Goal: Task Accomplishment & Management: Use online tool/utility

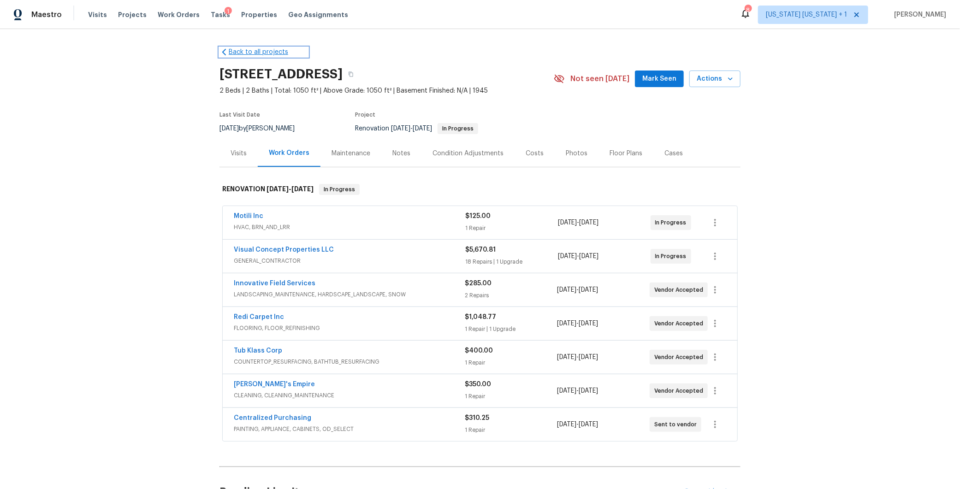
click at [232, 56] on link "Back to all projects" at bounding box center [264, 52] width 89 height 9
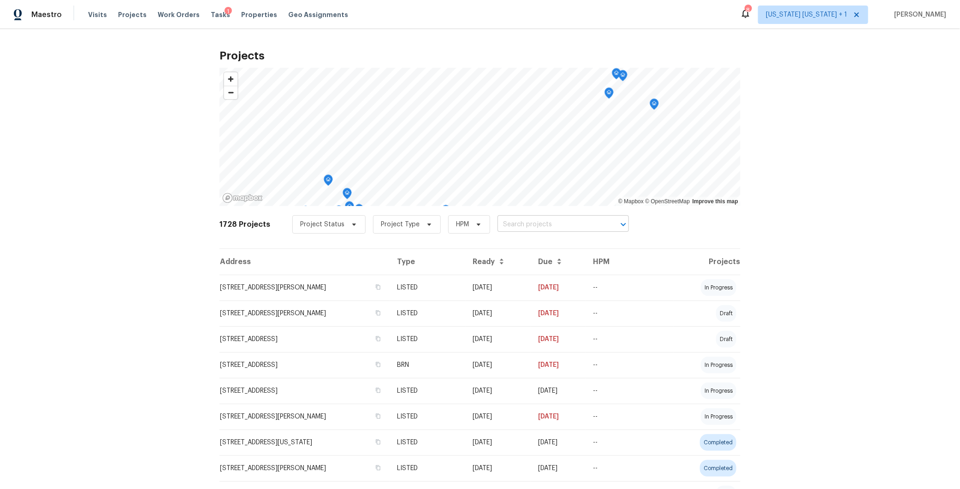
click at [525, 230] on input "text" at bounding box center [551, 225] width 106 height 14
type input "40 engl"
click at [567, 252] on li "40 Englewood Ave, Worcester, MA 01603" at bounding box center [553, 244] width 135 height 15
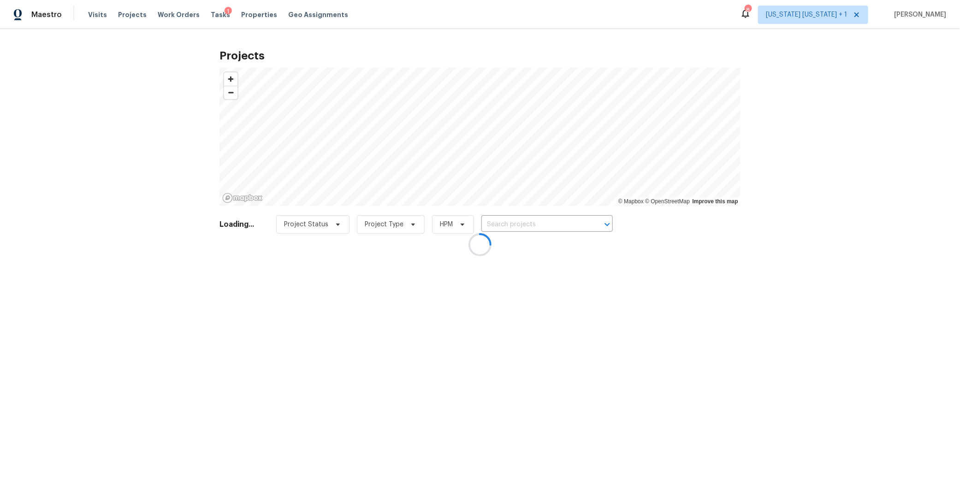
type input "40 Englewood Ave, Worcester, MA 01603"
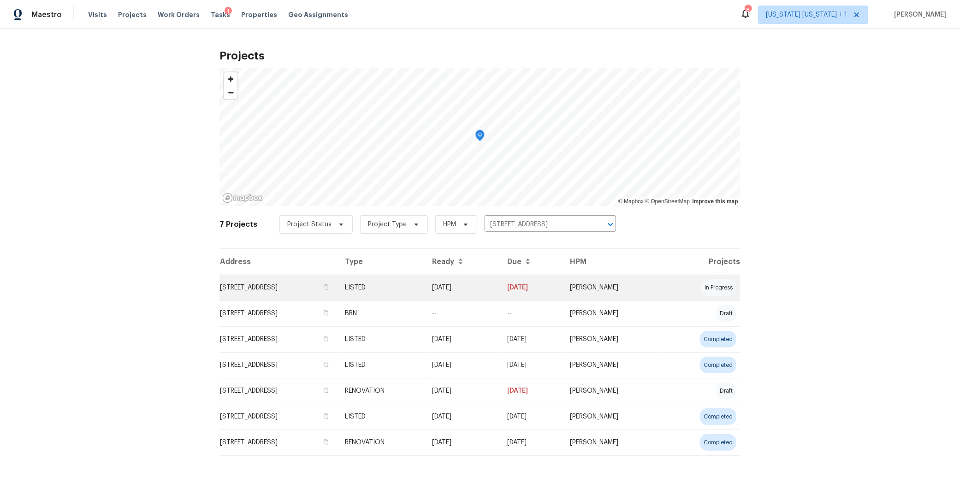
click at [329, 290] on td "40 Englewood Ave, Worcester, MA 01603" at bounding box center [279, 288] width 118 height 26
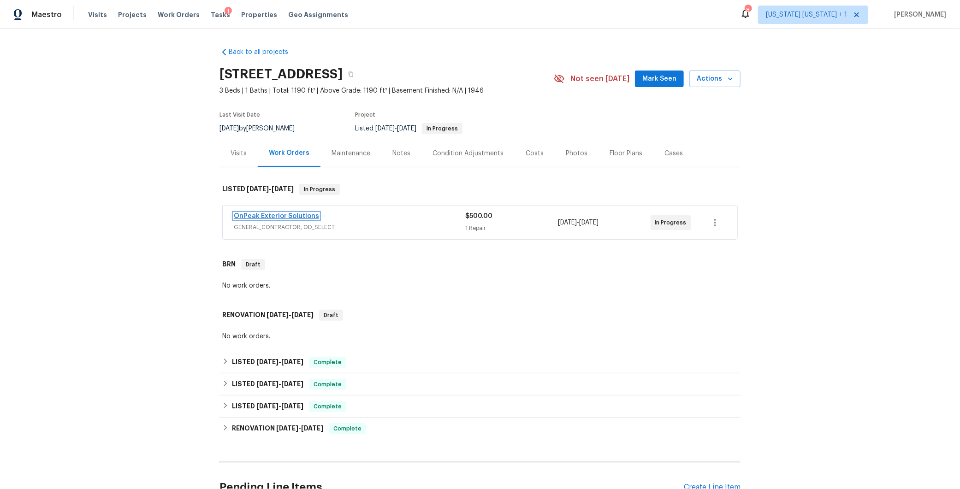
click at [280, 215] on link "OnPeak Exterior Solutions" at bounding box center [276, 216] width 85 height 6
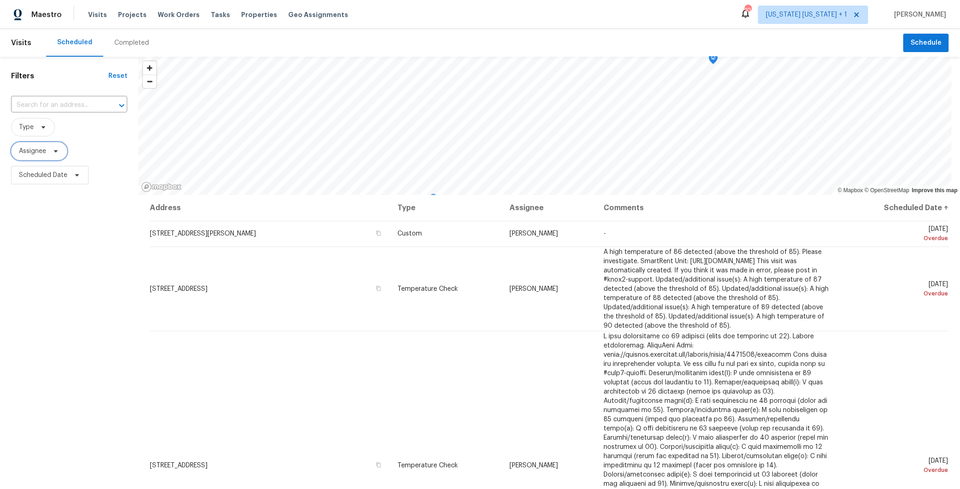
click at [48, 151] on span "Assignee" at bounding box center [39, 151] width 56 height 18
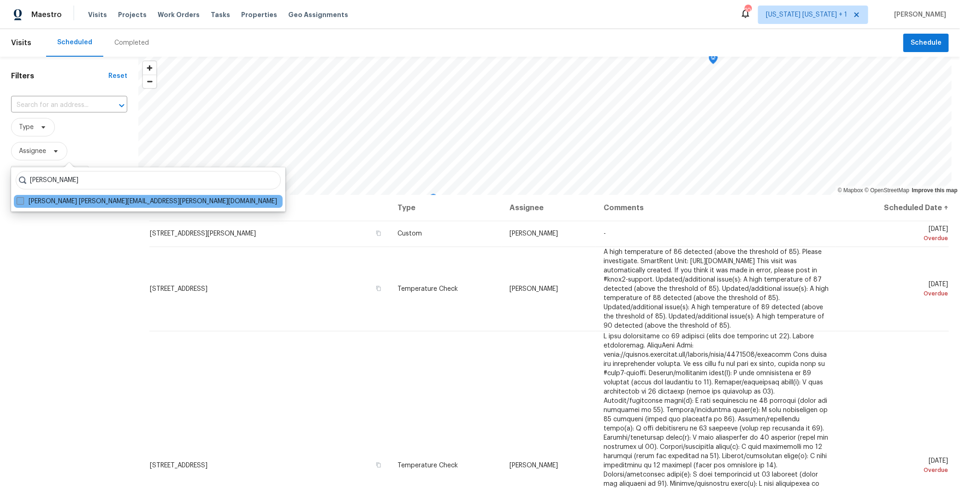
type input "peter bou"
click at [21, 202] on span at bounding box center [20, 200] width 7 height 7
click at [21, 202] on input "Peter Boucher peter.boucher@opendoor.com" at bounding box center [20, 200] width 6 height 6
checkbox input "true"
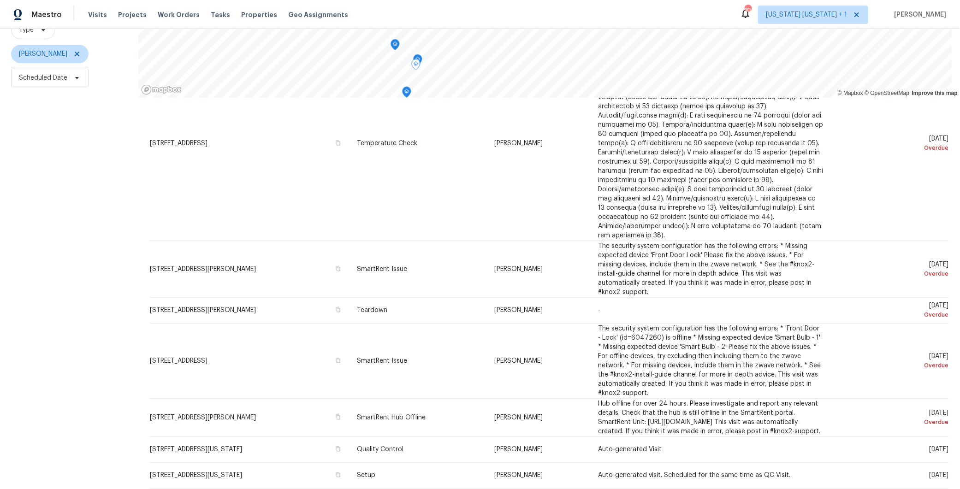
scroll to position [792, 0]
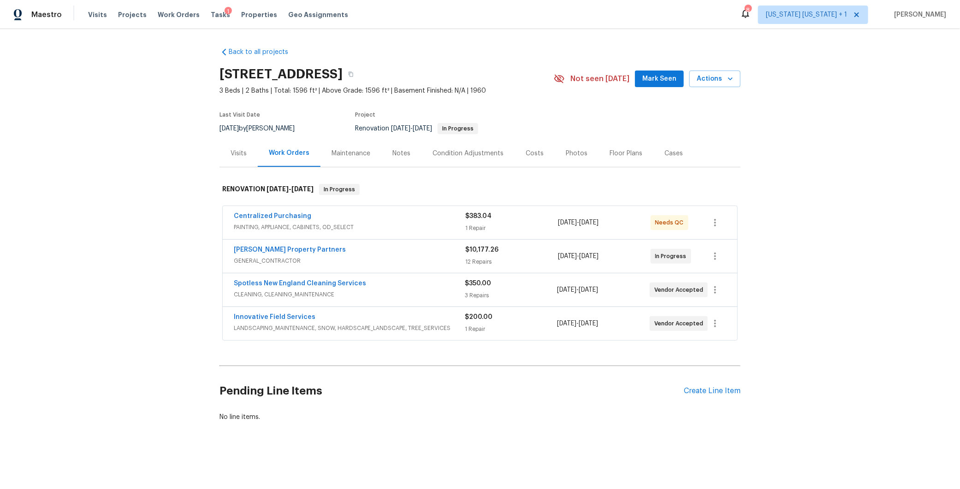
scroll to position [1, 0]
click at [240, 48] on link "Back to all projects" at bounding box center [264, 52] width 89 height 9
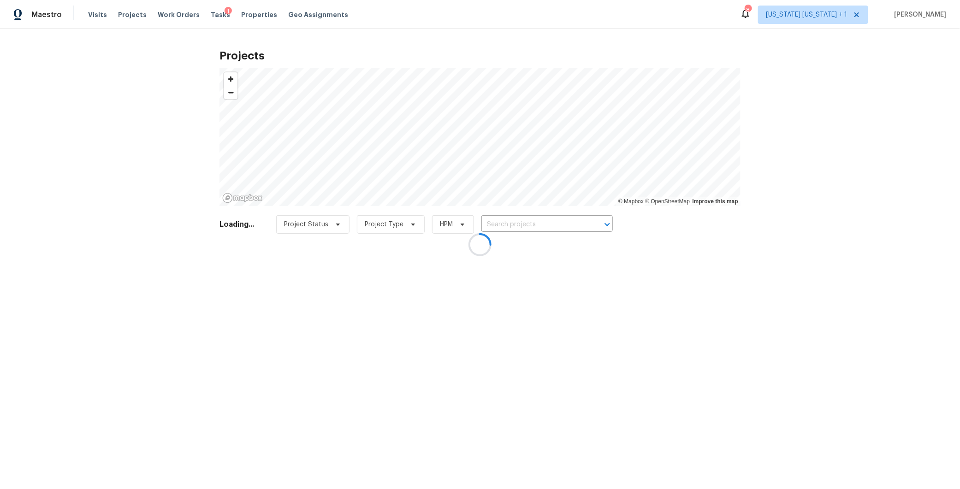
click at [512, 227] on div at bounding box center [480, 244] width 960 height 489
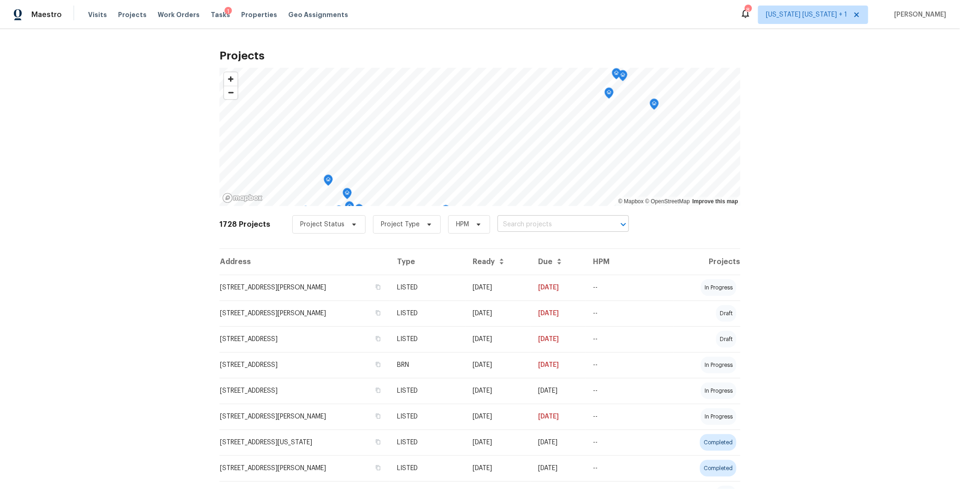
click at [526, 218] on input "text" at bounding box center [551, 225] width 106 height 14
type input "40 eng"
click at [543, 252] on li "40 Englewood Ave, Worcester, MA 01603" at bounding box center [553, 244] width 135 height 15
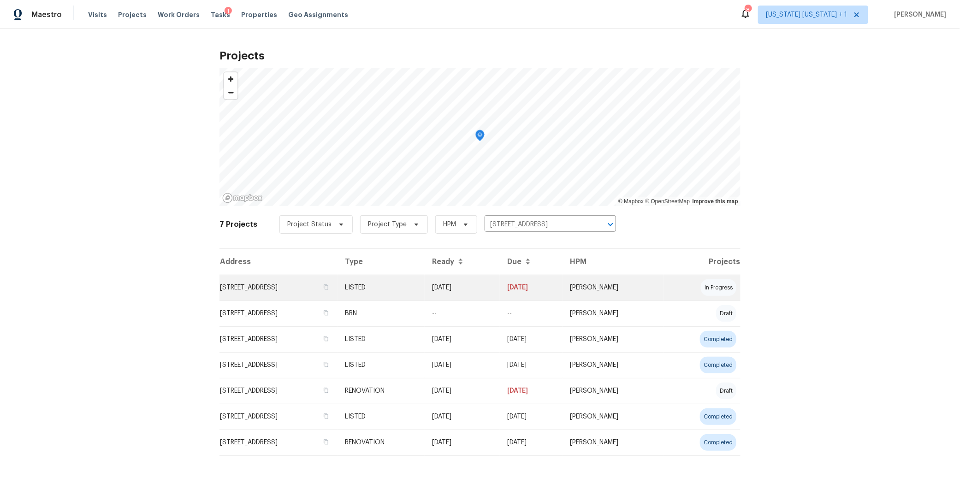
click at [314, 288] on td "40 Englewood Ave, Worcester, MA 01603" at bounding box center [279, 288] width 118 height 26
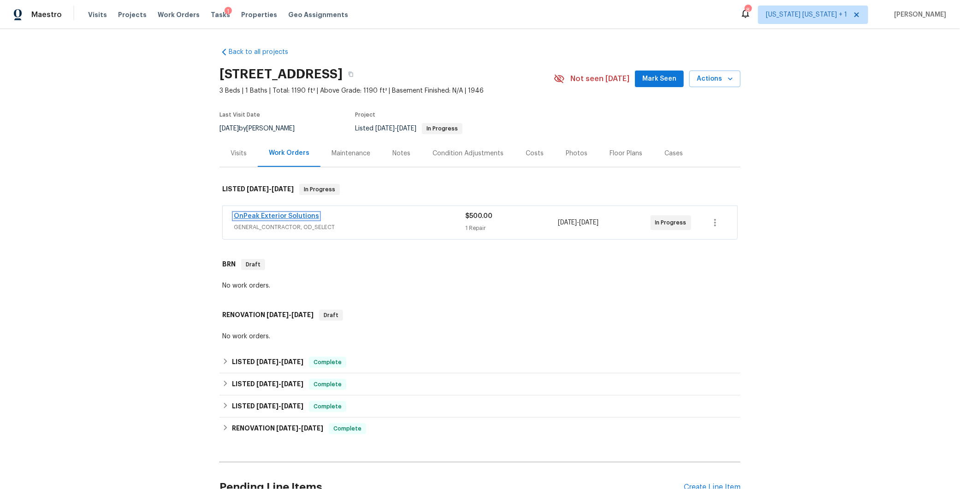
click at [256, 215] on link "OnPeak Exterior Solutions" at bounding box center [276, 216] width 85 height 6
